Goal: Contribute content: Add original content to the website for others to see

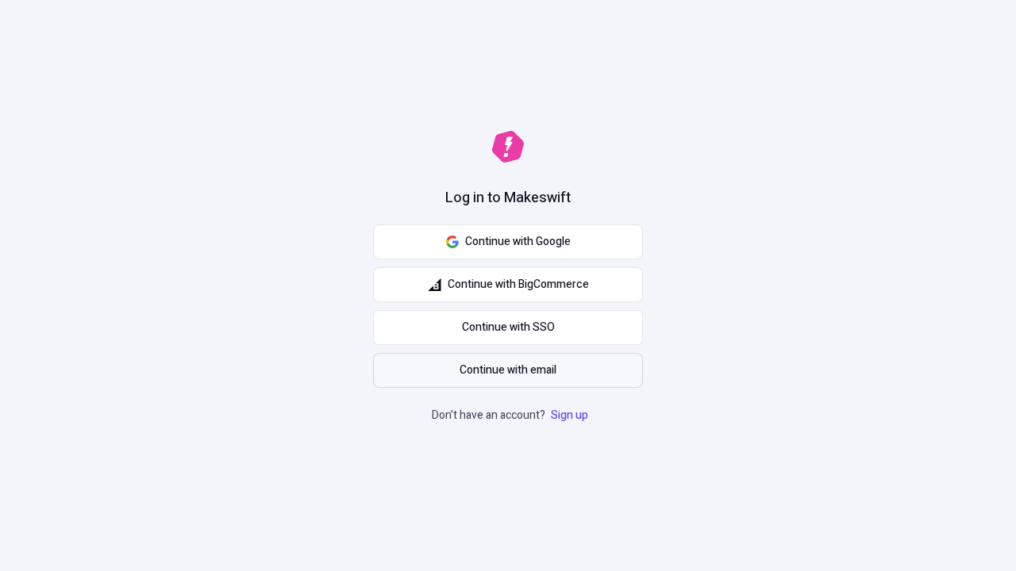
click at [508, 371] on span "Continue with email" at bounding box center [507, 370] width 97 height 17
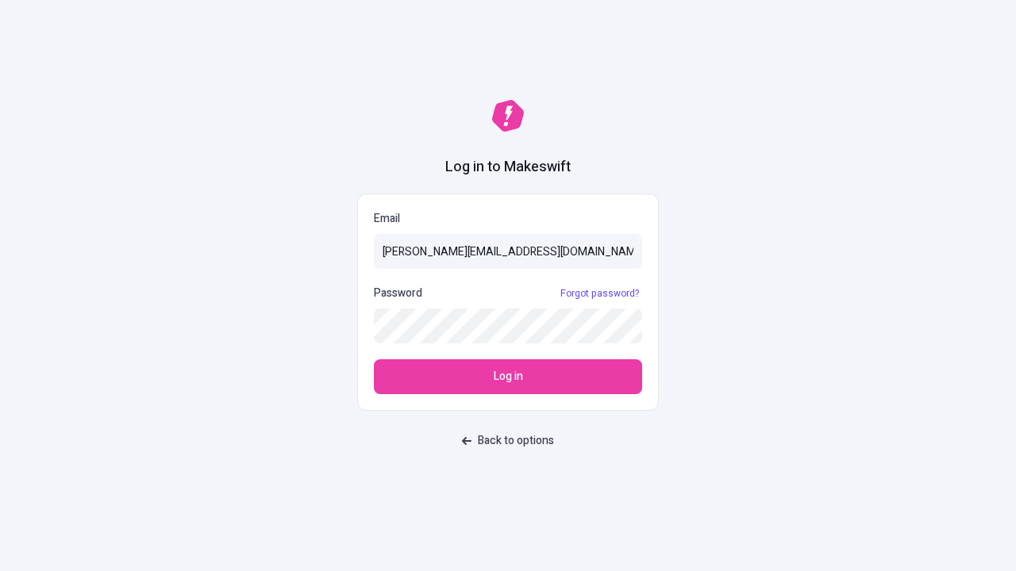
type input "[PERSON_NAME][EMAIL_ADDRESS][DOMAIN_NAME]"
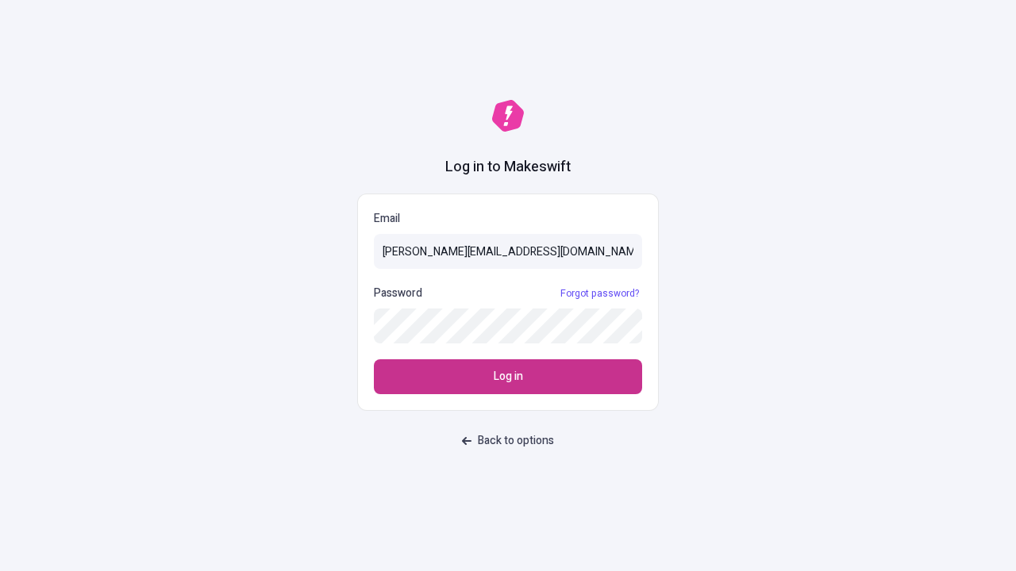
click at [508, 377] on span "Log in" at bounding box center [508, 376] width 29 height 17
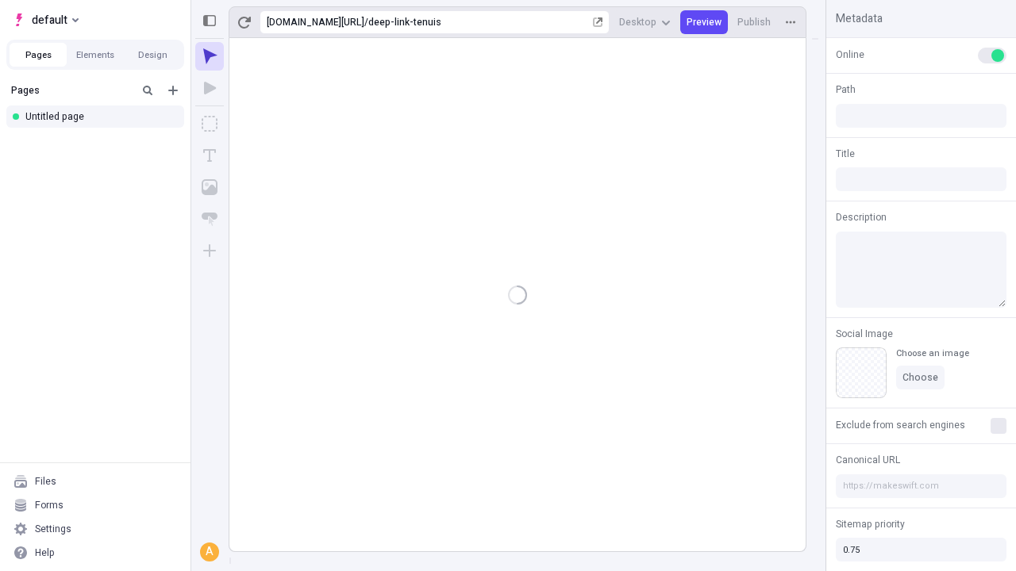
type input "/deep-link-tenuis"
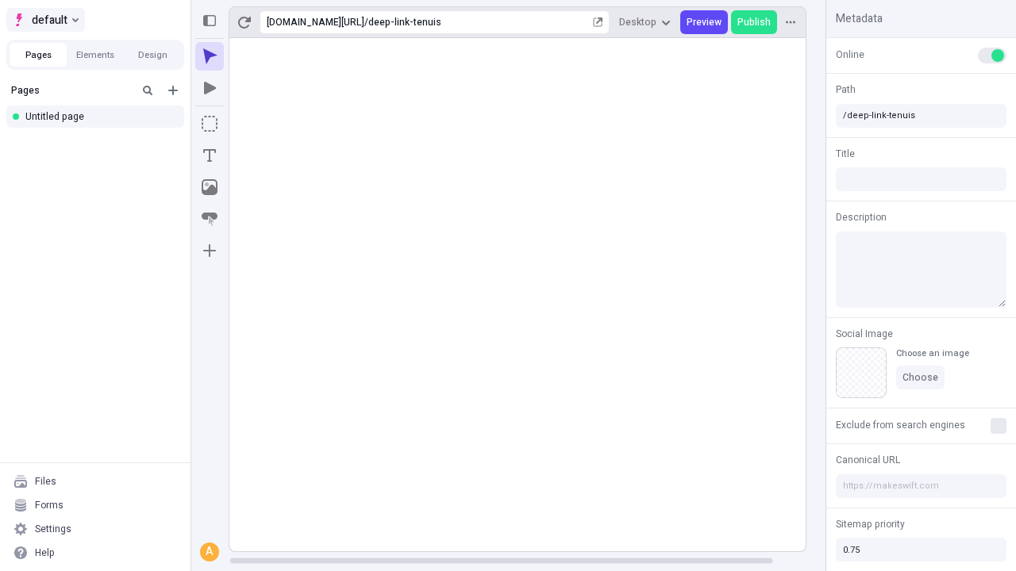
click at [44, 20] on span "default" at bounding box center [50, 19] width 36 height 19
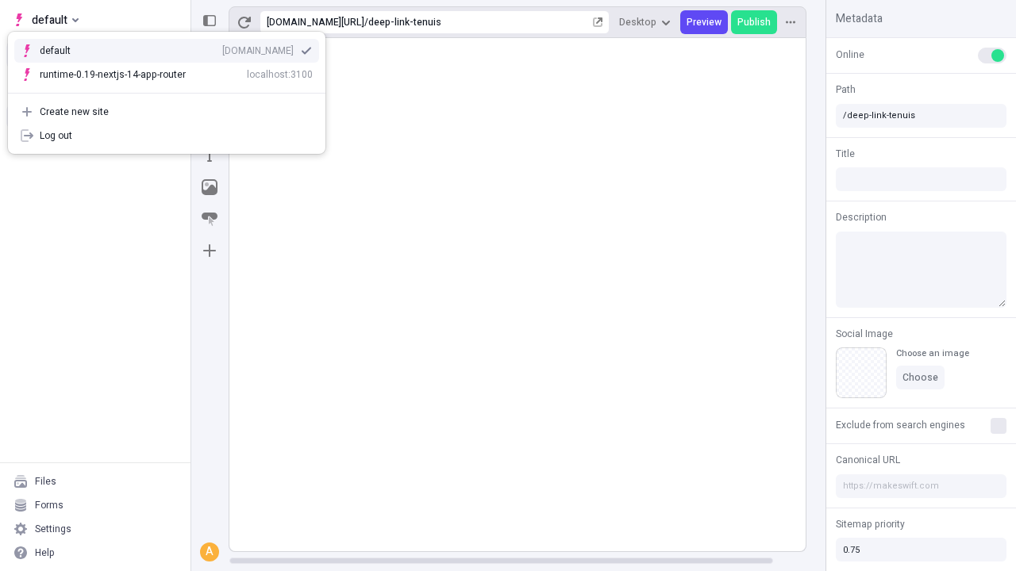
click at [167, 112] on div "Create new site" at bounding box center [176, 112] width 273 height 13
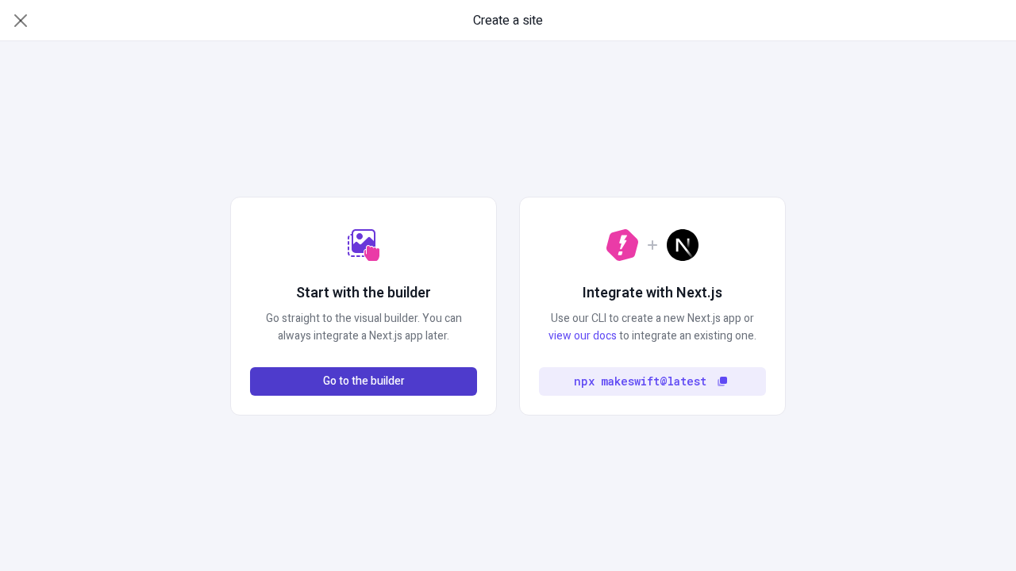
click at [363, 382] on span "Go to the builder" at bounding box center [364, 381] width 82 height 17
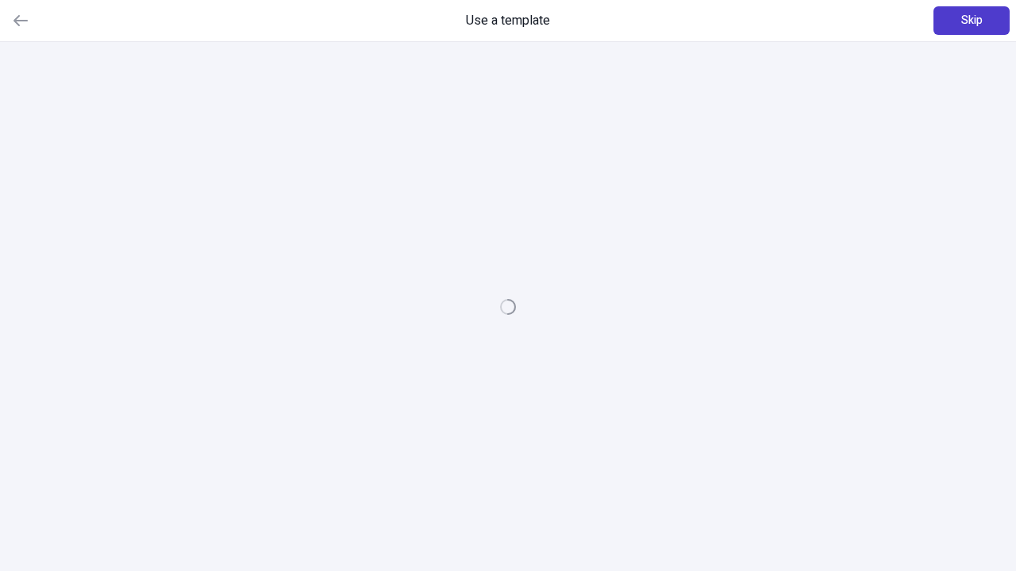
click at [971, 21] on span "Skip" at bounding box center [971, 20] width 21 height 17
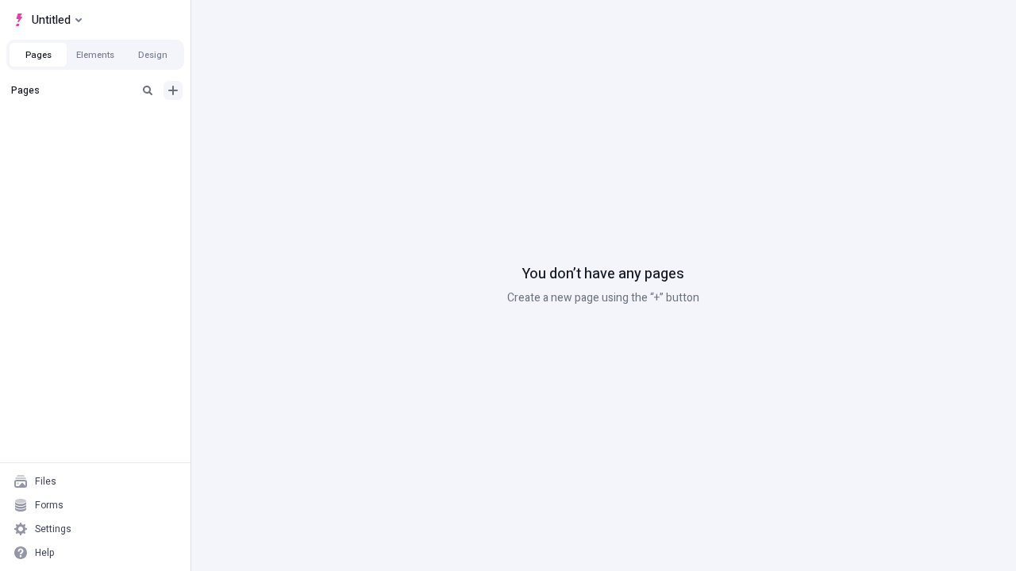
click at [173, 90] on icon "Add new" at bounding box center [173, 91] width 10 height 10
click at [100, 142] on div "Blank page" at bounding box center [100, 142] width 152 height 24
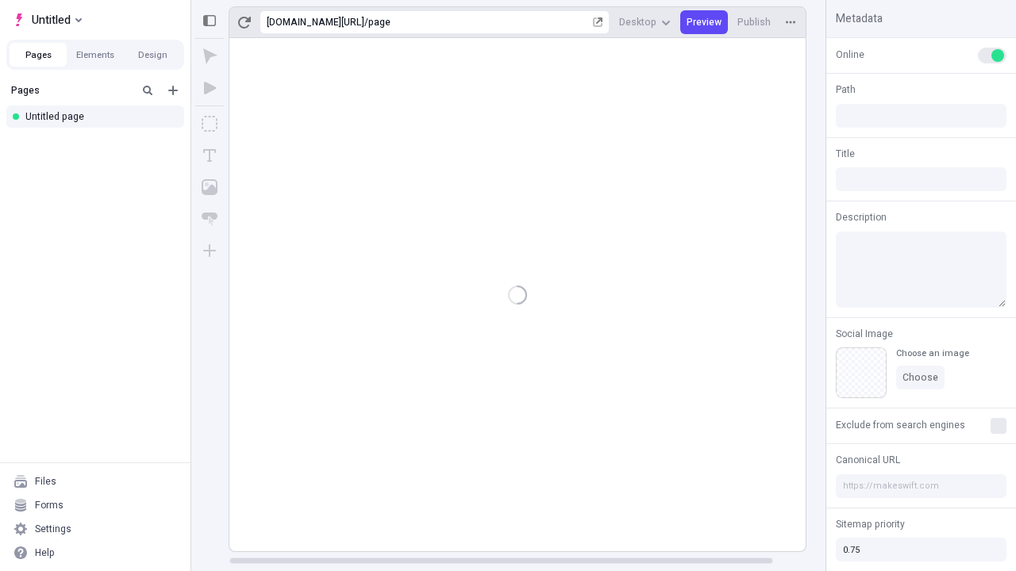
type input "/page"
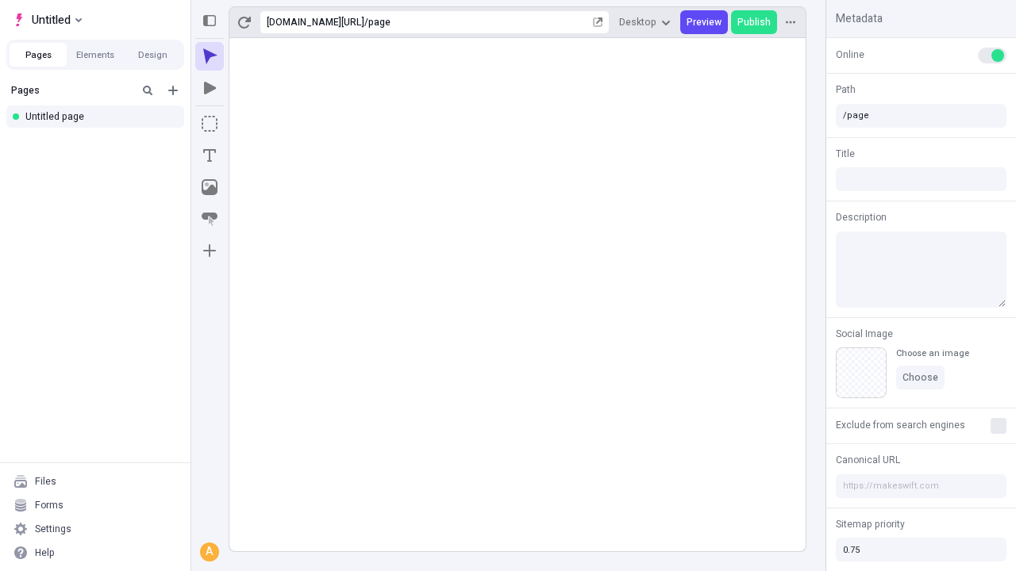
click at [209, 124] on icon "Box" at bounding box center [210, 124] width 16 height 16
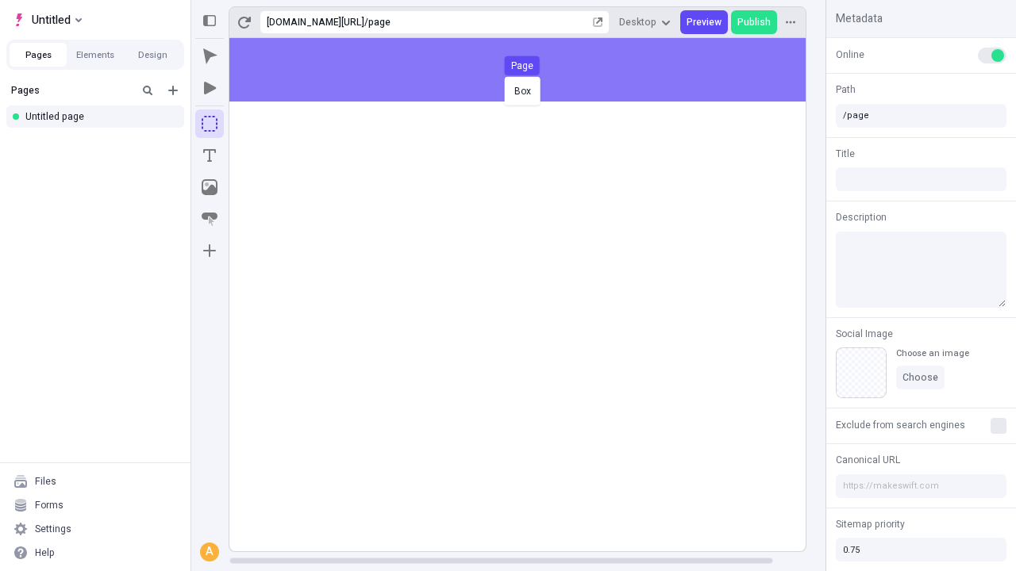
click at [533, 70] on div "Box Page" at bounding box center [508, 285] width 1016 height 571
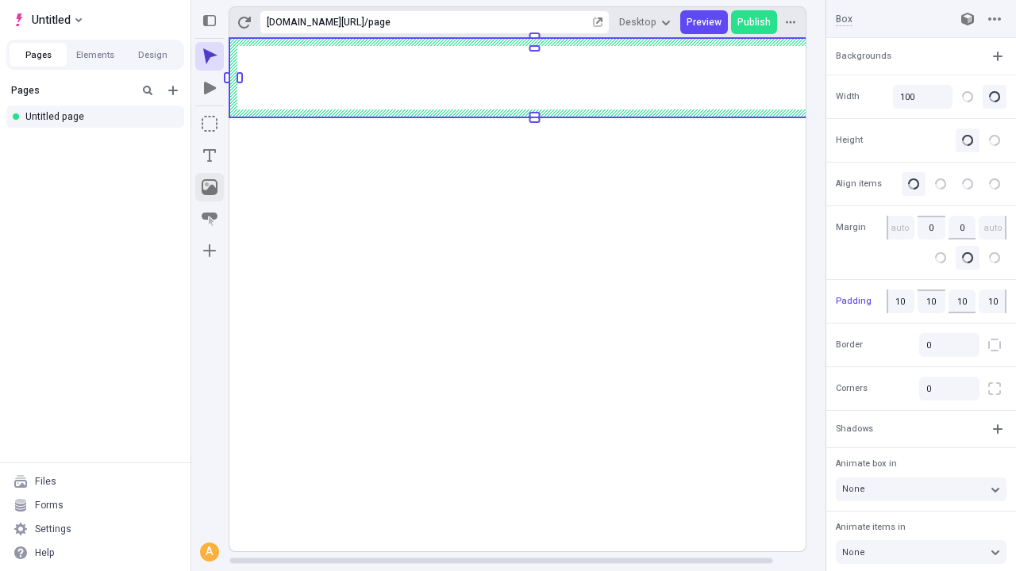
click at [209, 187] on icon "Image" at bounding box center [210, 187] width 16 height 16
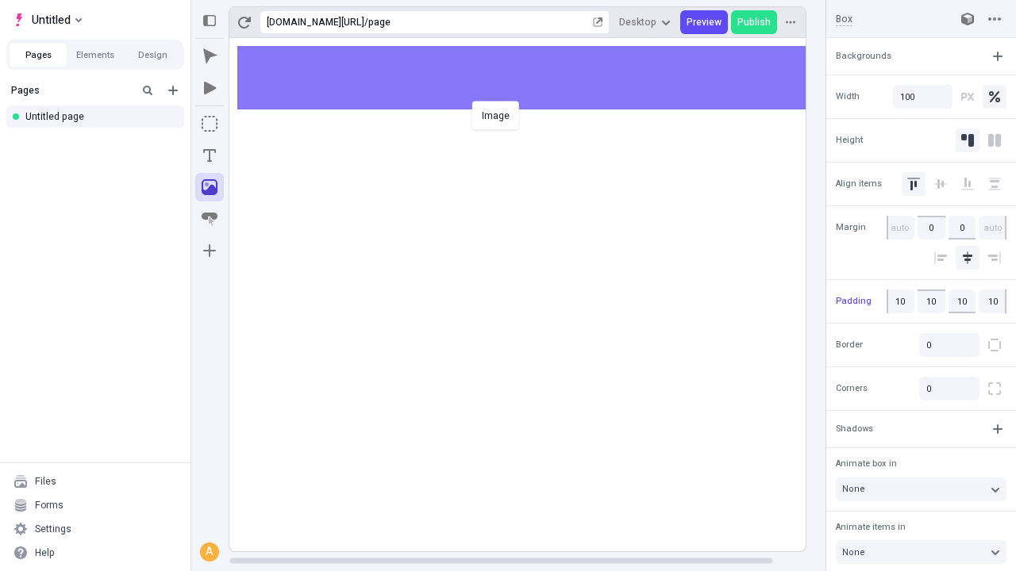
click at [533, 78] on div "Image" at bounding box center [508, 285] width 1016 height 571
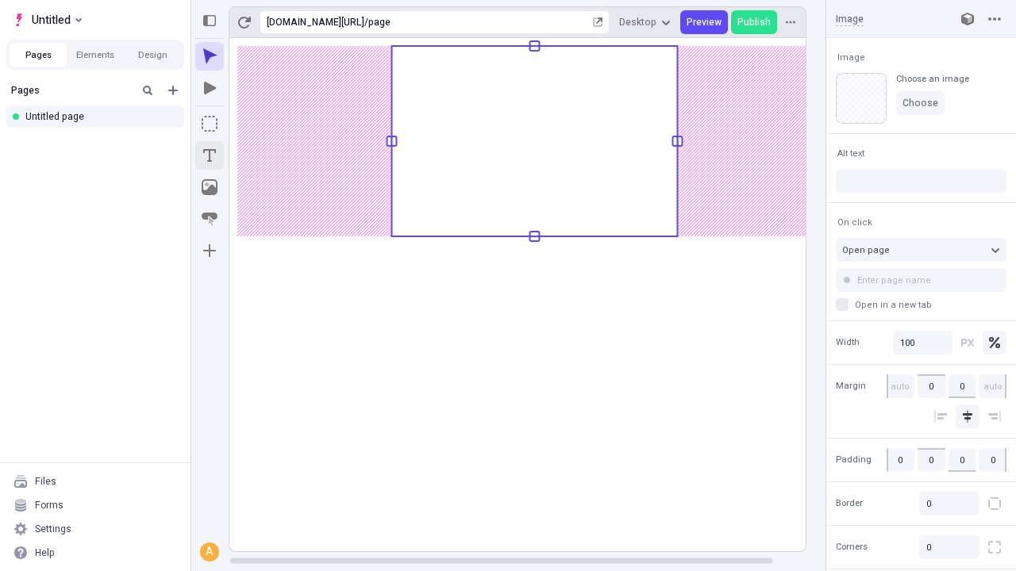
click at [209, 156] on icon "Text" at bounding box center [209, 155] width 13 height 13
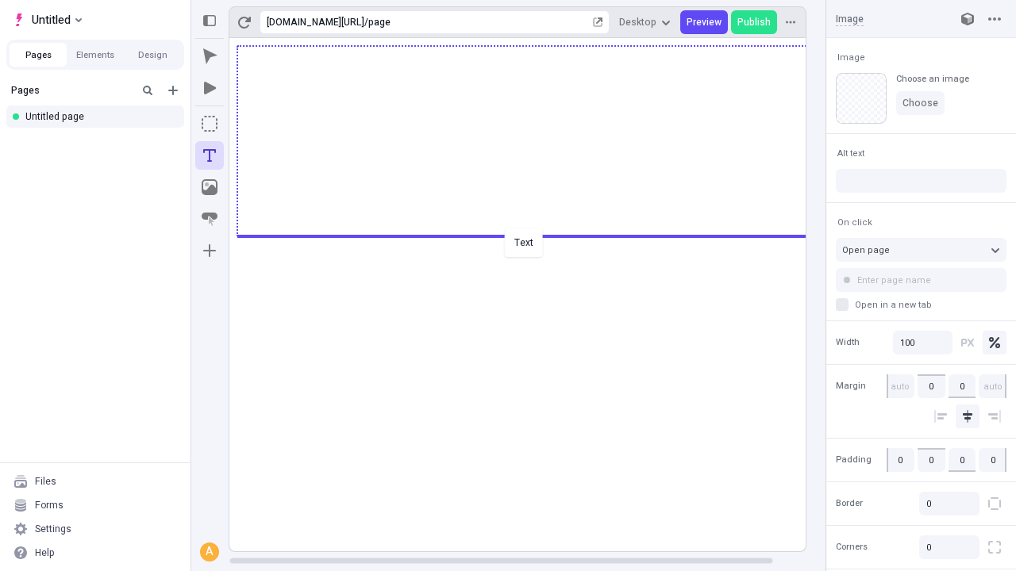
click at [533, 235] on div "Text" at bounding box center [508, 285] width 1016 height 571
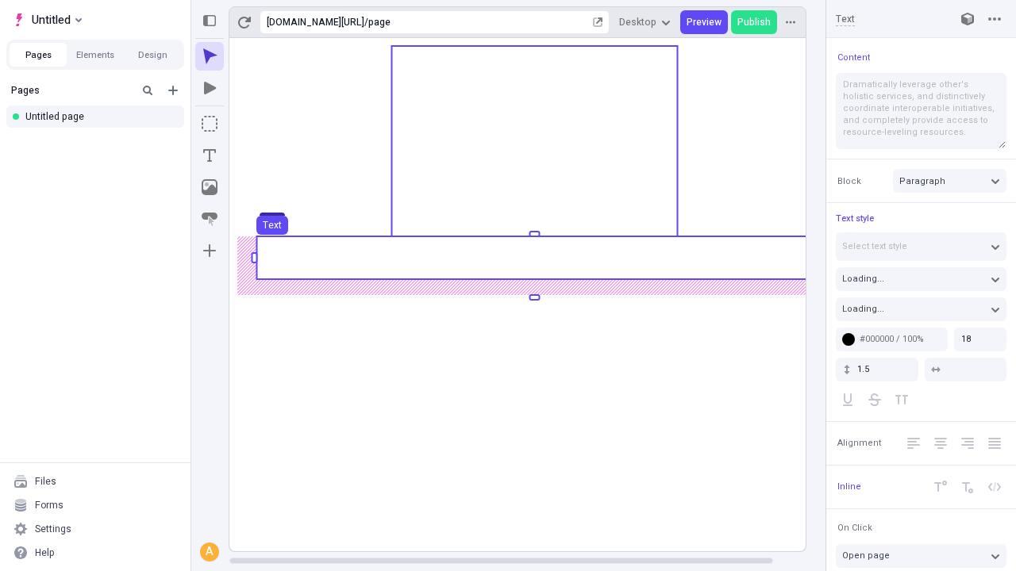
click at [533, 258] on use at bounding box center [533, 257] width 555 height 43
click at [533, 258] on rect at bounding box center [533, 257] width 555 height 43
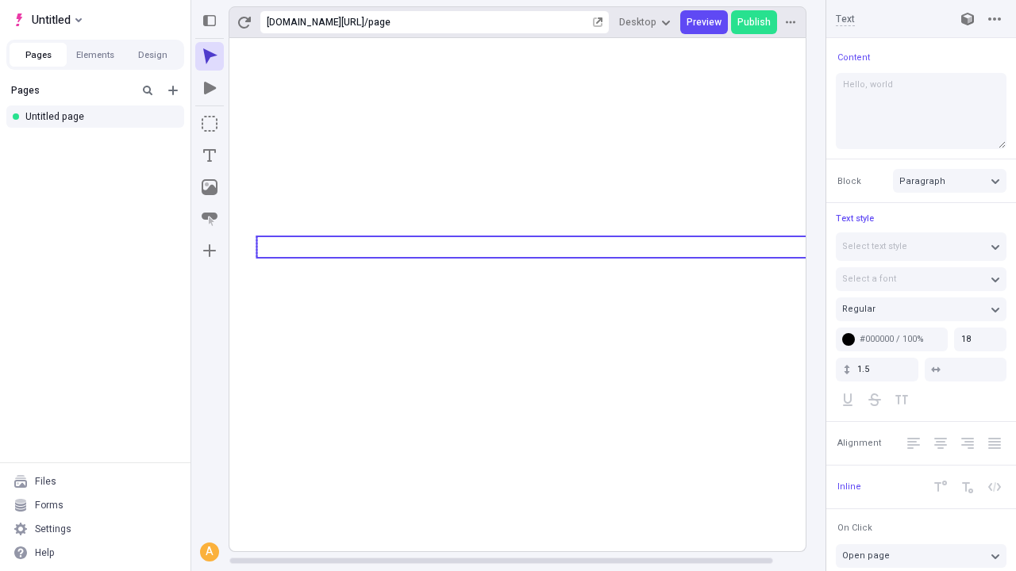
type textarea "Hello, world!"
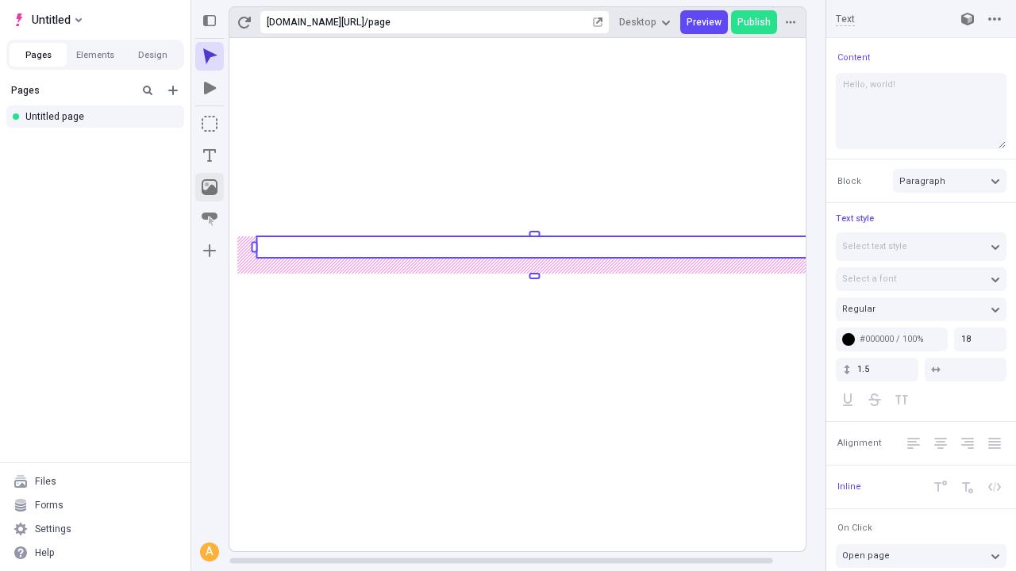
click at [209, 187] on icon "Image" at bounding box center [210, 187] width 16 height 16
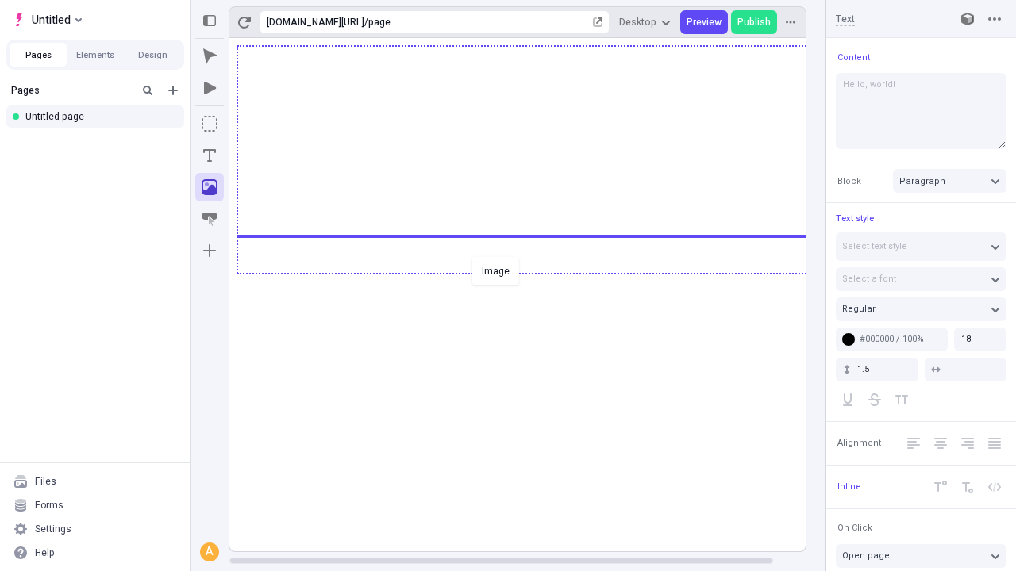
click at [533, 272] on div "Image" at bounding box center [508, 285] width 1016 height 571
